Goal: Information Seeking & Learning: Learn about a topic

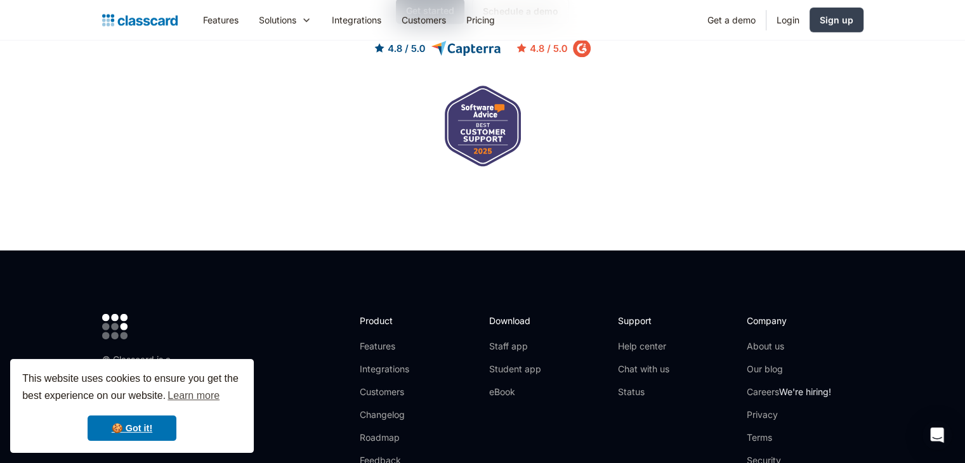
scroll to position [4287, 0]
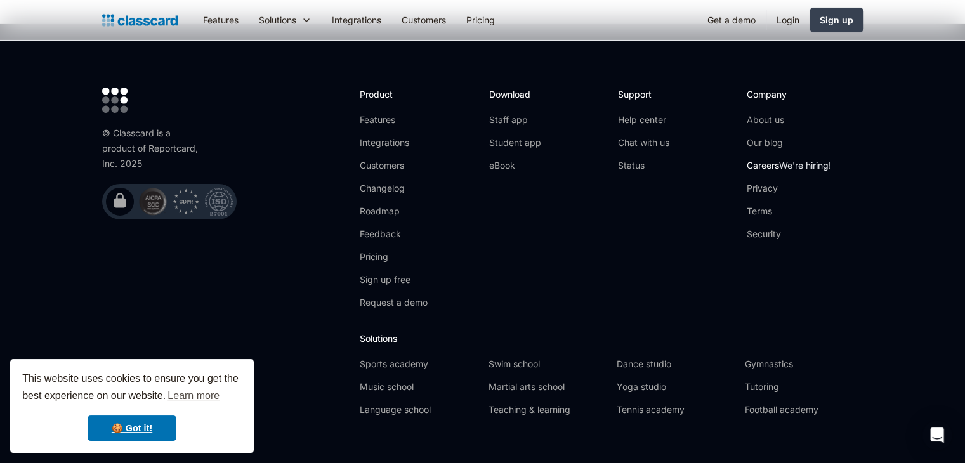
click at [756, 159] on link "Careers We're hiring!" at bounding box center [789, 165] width 84 height 13
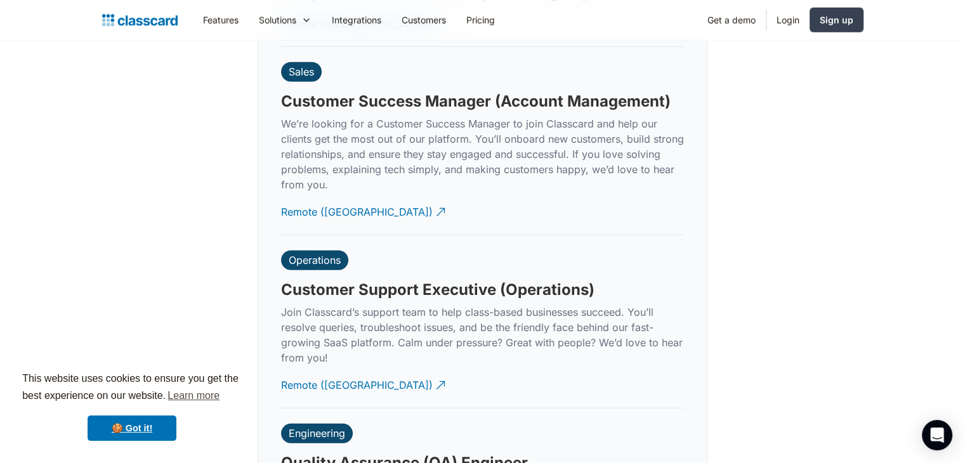
scroll to position [3814, 0]
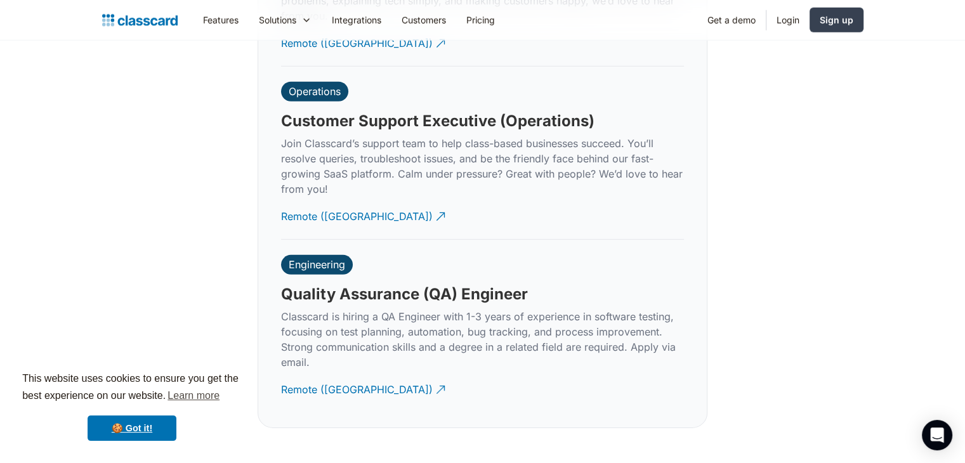
click at [322, 258] on div "Engineering" at bounding box center [317, 264] width 56 height 13
click at [339, 285] on h3 "Quality Assurance (QA) Engineer" at bounding box center [404, 294] width 247 height 19
click at [340, 372] on div "Remote ([GEOGRAPHIC_DATA])" at bounding box center [357, 384] width 152 height 25
